Goal: Task Accomplishment & Management: Manage account settings

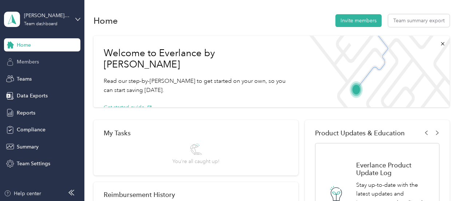
click at [47, 58] on div "Members" at bounding box center [42, 61] width 76 height 13
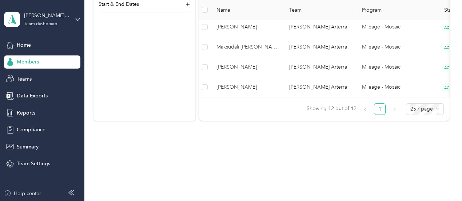
scroll to position [362, 0]
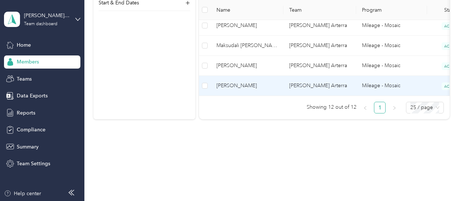
click at [262, 82] on span "[PERSON_NAME]" at bounding box center [247, 86] width 61 height 8
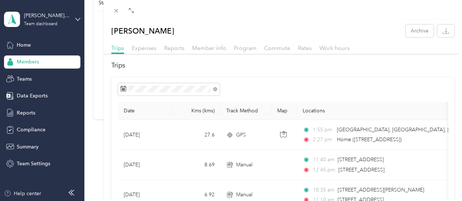
scroll to position [0, 0]
click at [185, 46] on div "Trips Expenses Reports Member info Program Commute Rates Work hours" at bounding box center [283, 48] width 359 height 11
click at [183, 46] on span "Reports" at bounding box center [174, 47] width 20 height 7
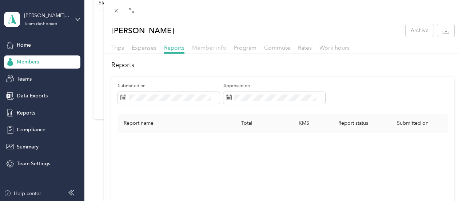
click at [215, 47] on span "Member info" at bounding box center [209, 47] width 34 height 7
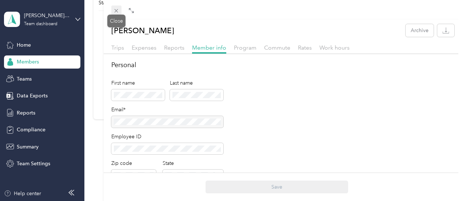
click at [116, 10] on icon at bounding box center [117, 11] width 4 height 4
